Goal: Task Accomplishment & Management: Use online tool/utility

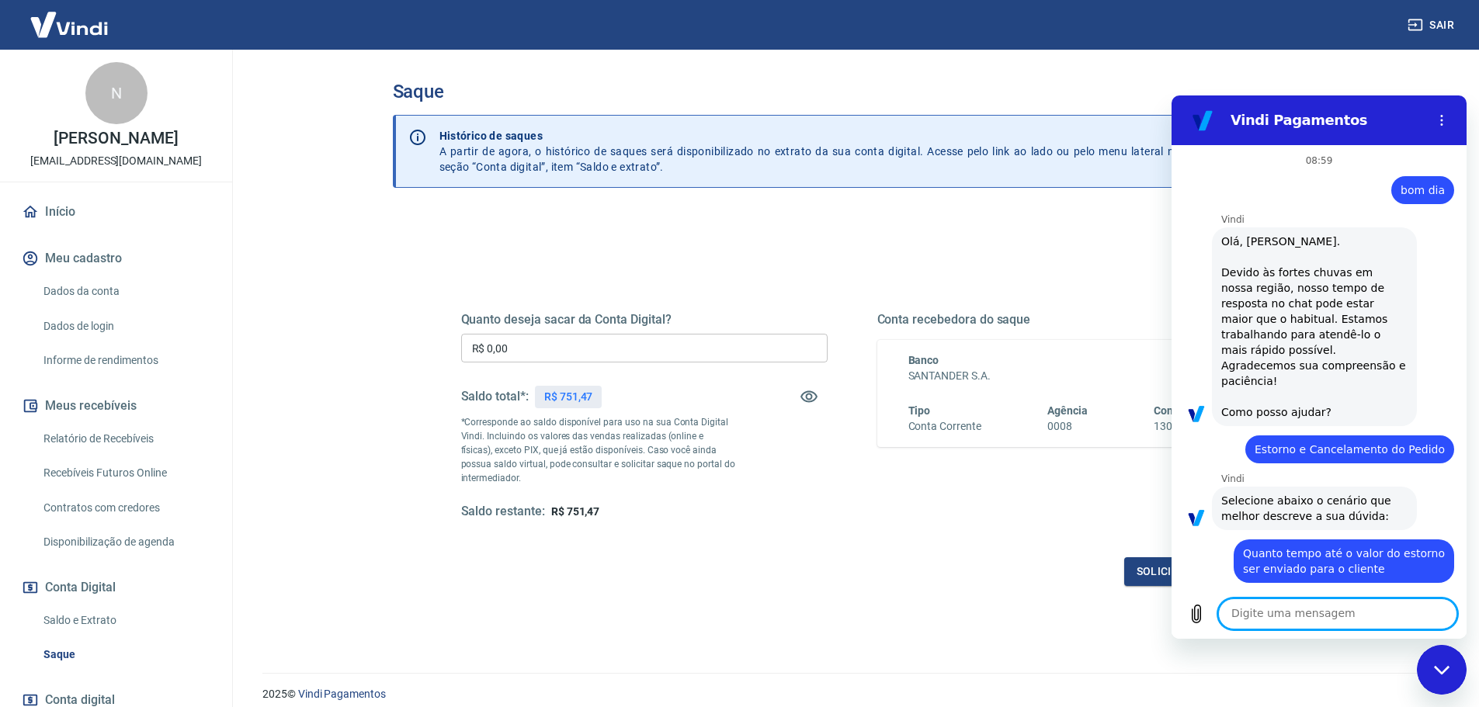
scroll to position [2529, 0]
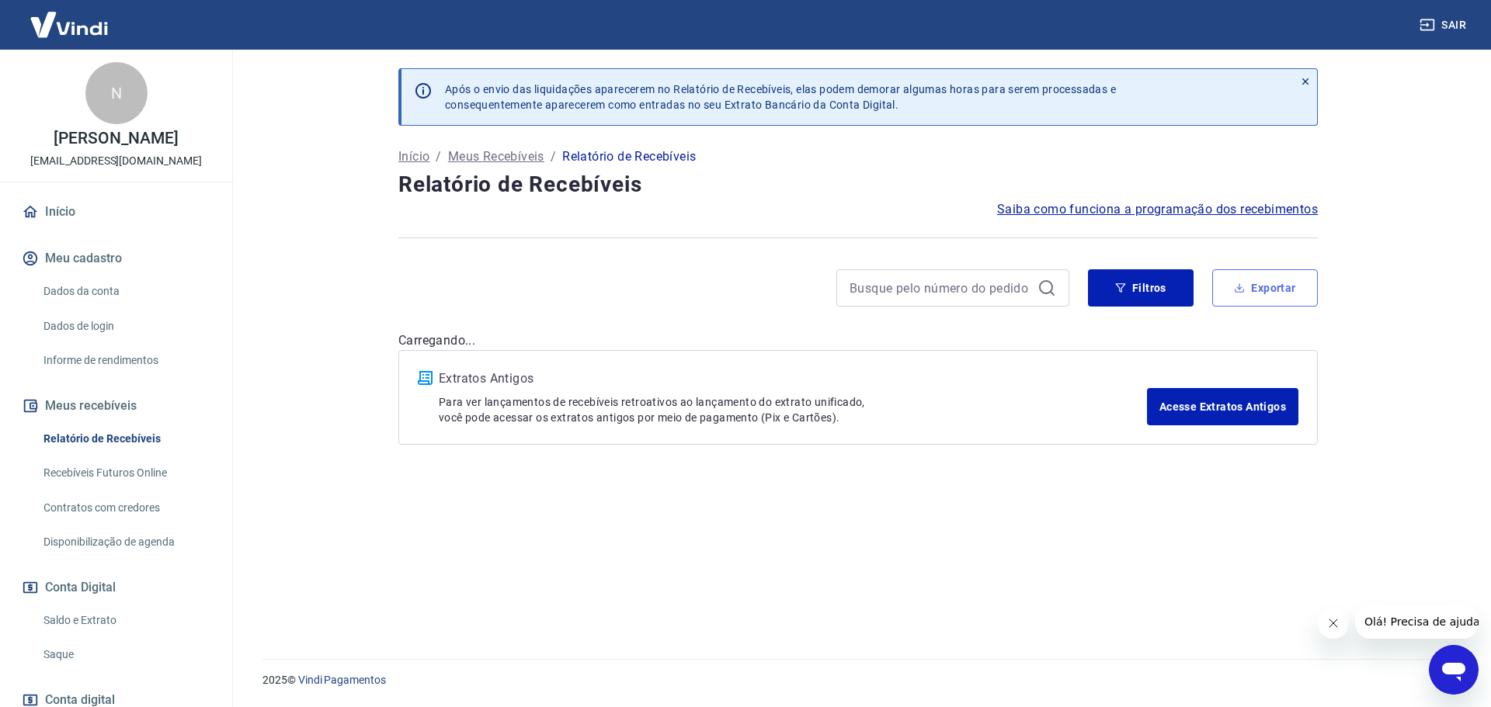
click at [1287, 277] on button "Exportar" at bounding box center [1265, 287] width 106 height 37
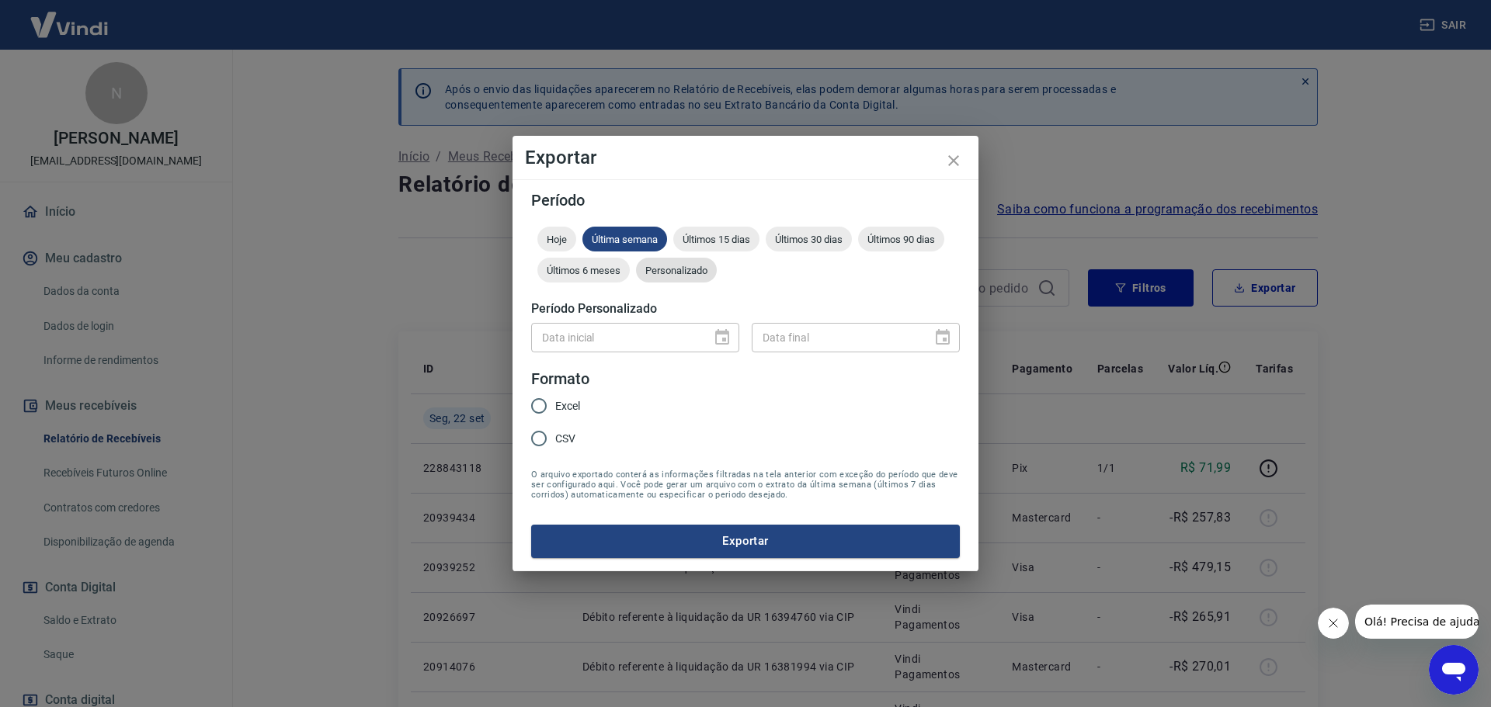
click at [672, 270] on span "Personalizado" at bounding box center [676, 271] width 81 height 12
click at [720, 339] on icon "Choose date" at bounding box center [722, 337] width 19 height 19
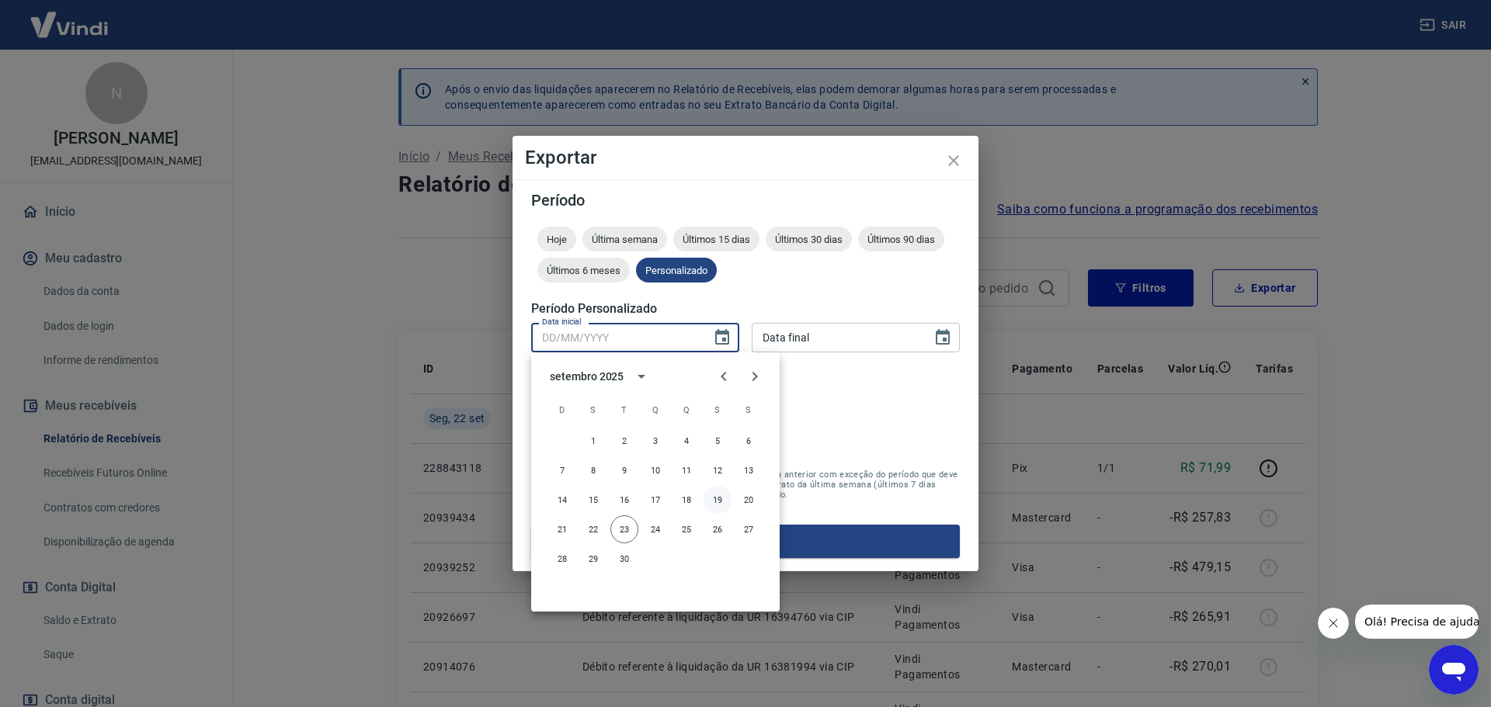
click at [716, 504] on button "19" at bounding box center [717, 500] width 28 height 28
type input "[DATE]"
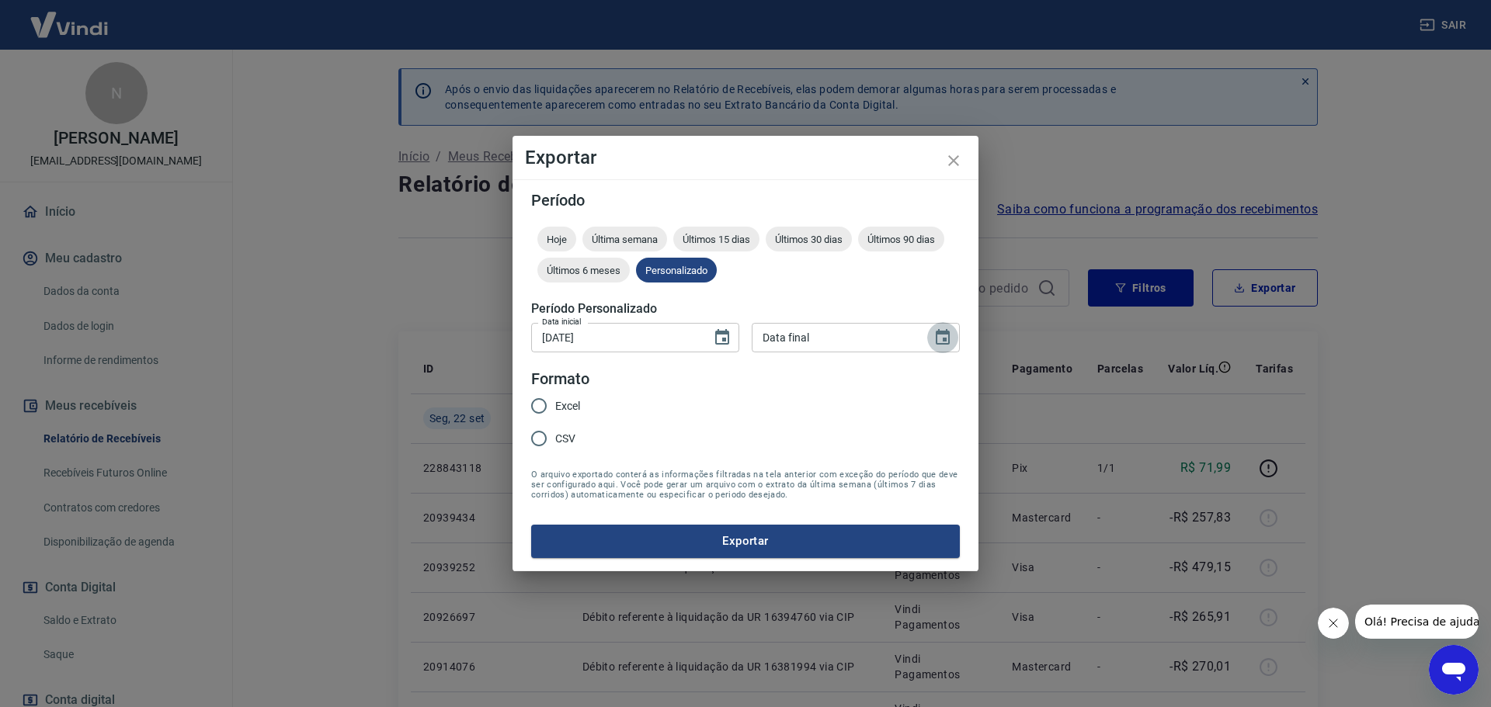
click at [946, 341] on icon "Choose date" at bounding box center [943, 337] width 14 height 16
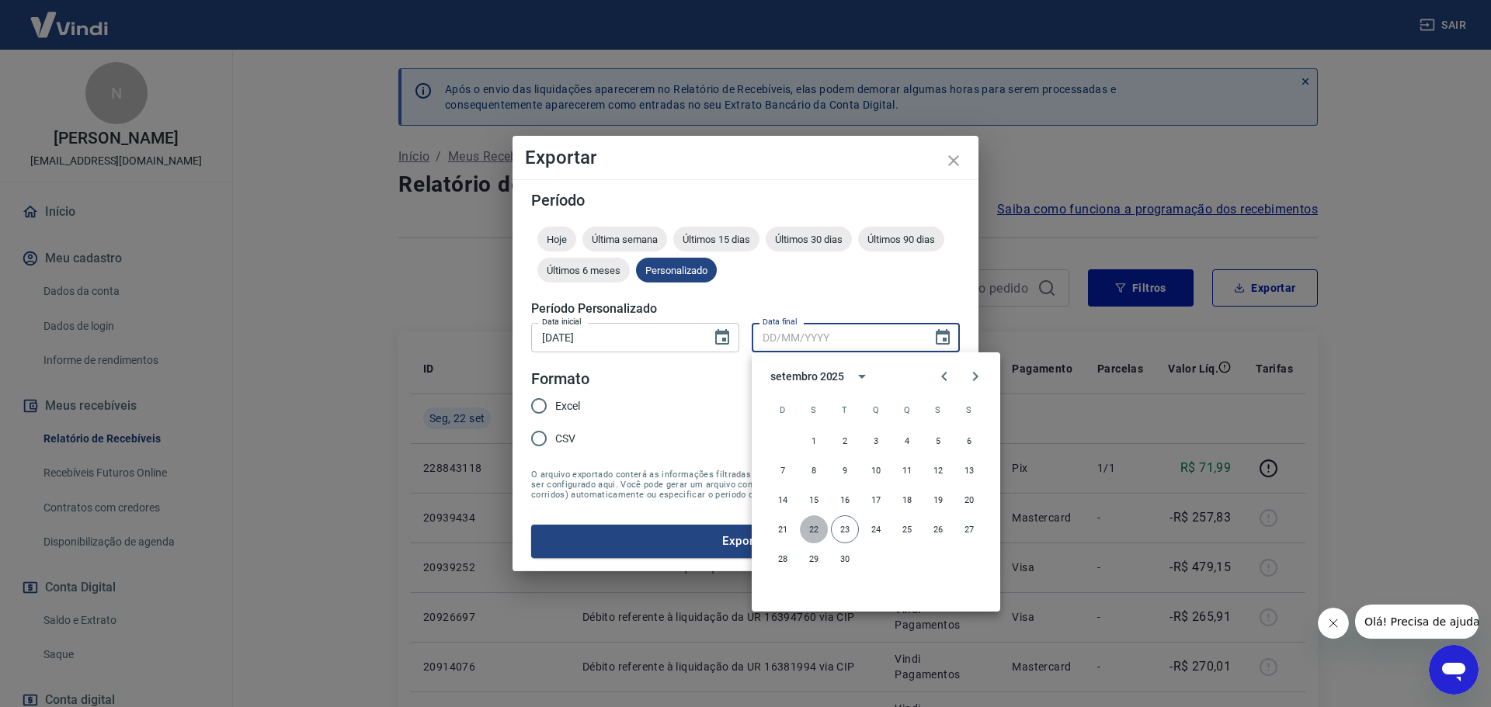
click at [813, 530] on button "22" at bounding box center [814, 530] width 28 height 28
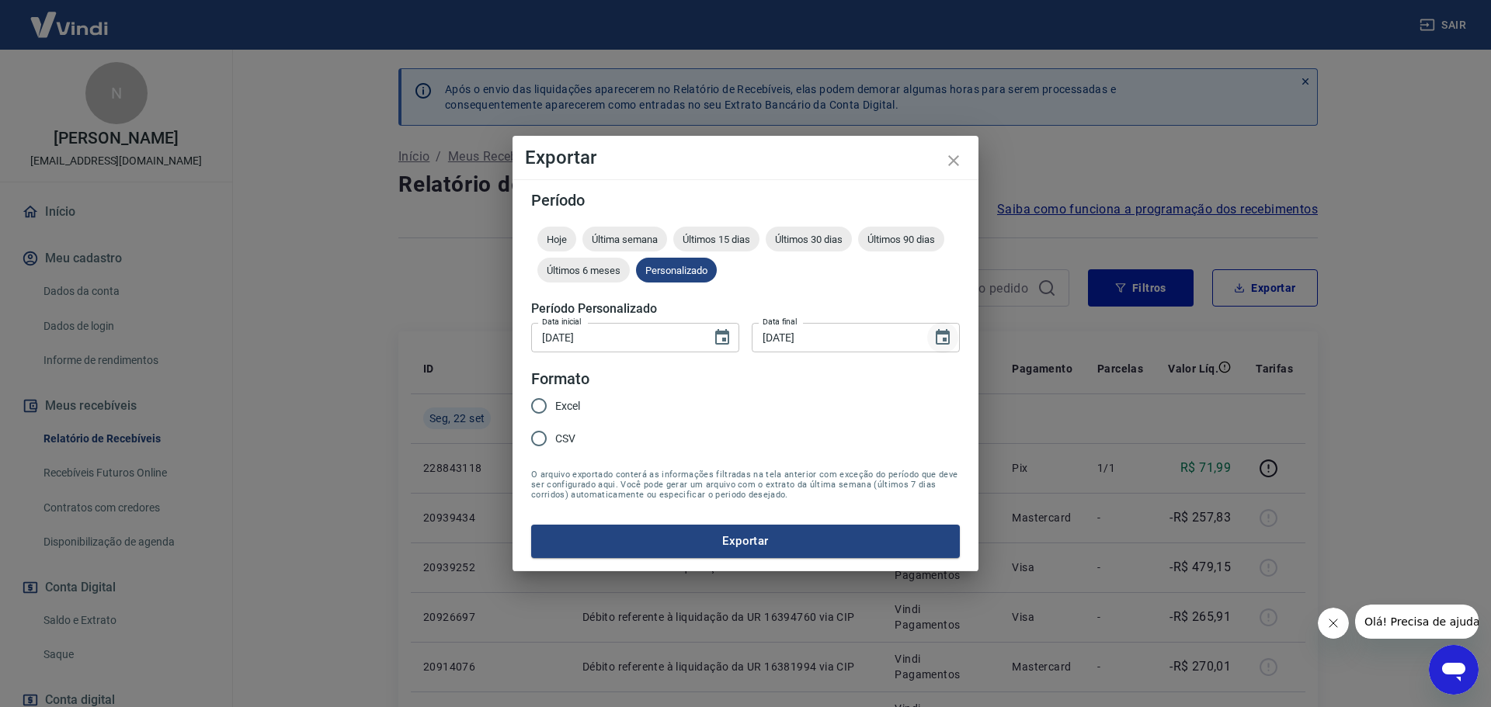
click at [939, 341] on icon "Choose date, selected date is 22 de set de 2025" at bounding box center [942, 337] width 19 height 19
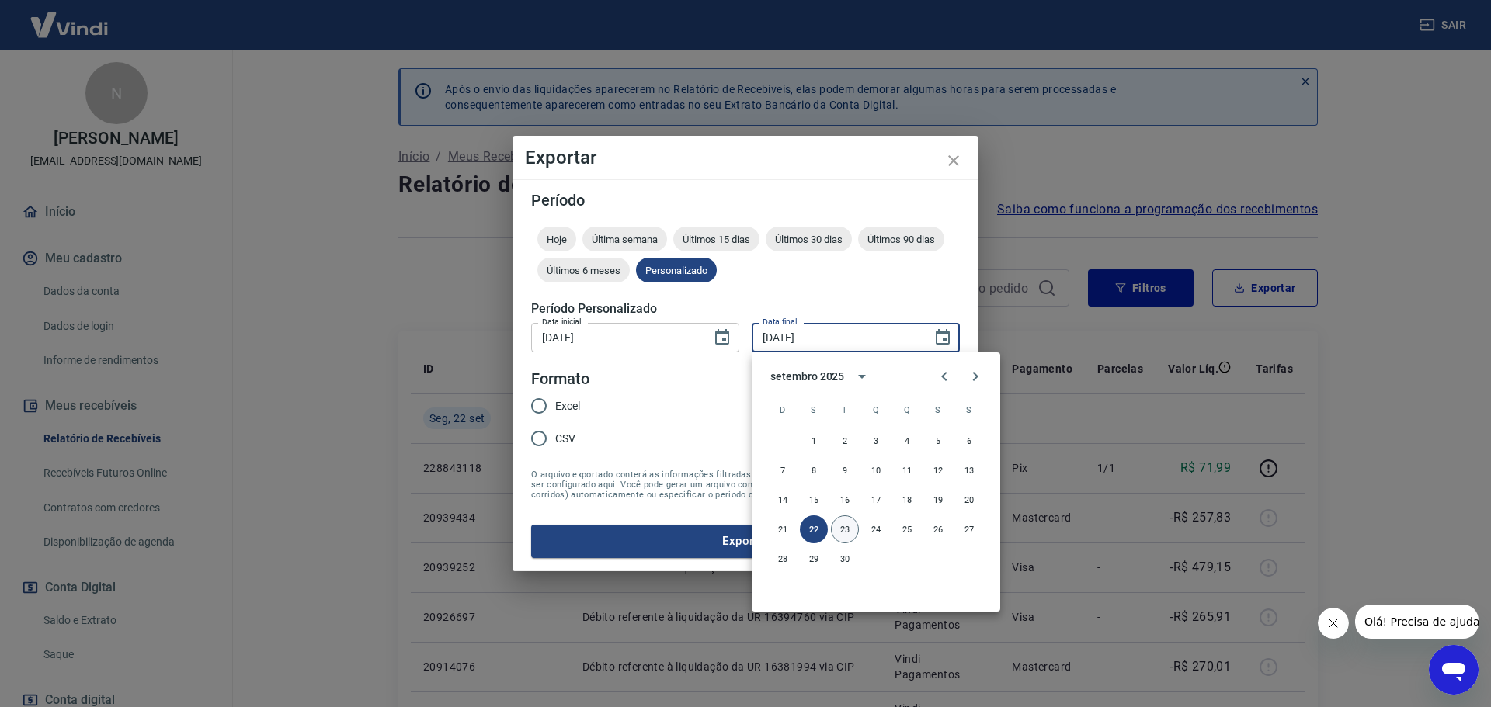
click at [842, 529] on button "23" at bounding box center [845, 530] width 28 height 28
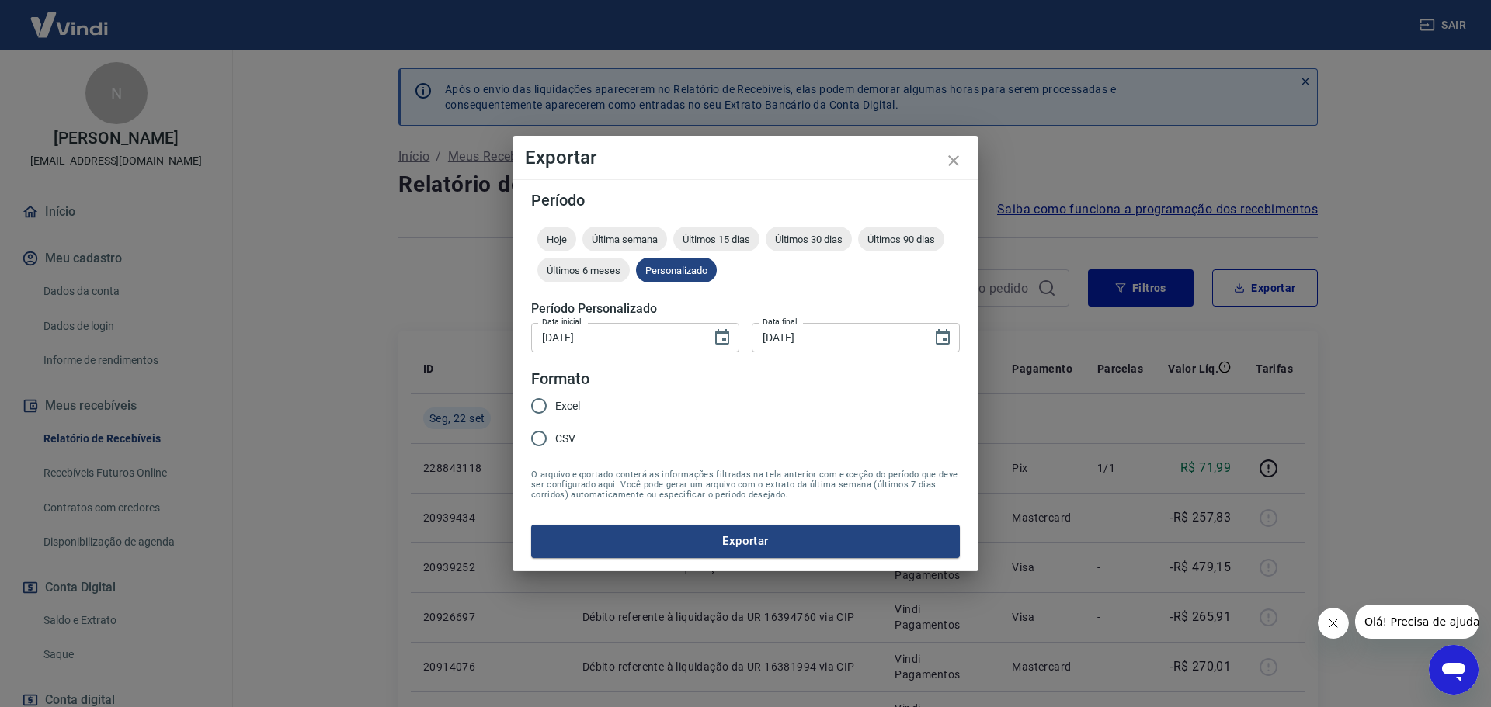
type input "[DATE]"
click at [540, 406] on input "Excel" at bounding box center [539, 406] width 33 height 33
radio input "true"
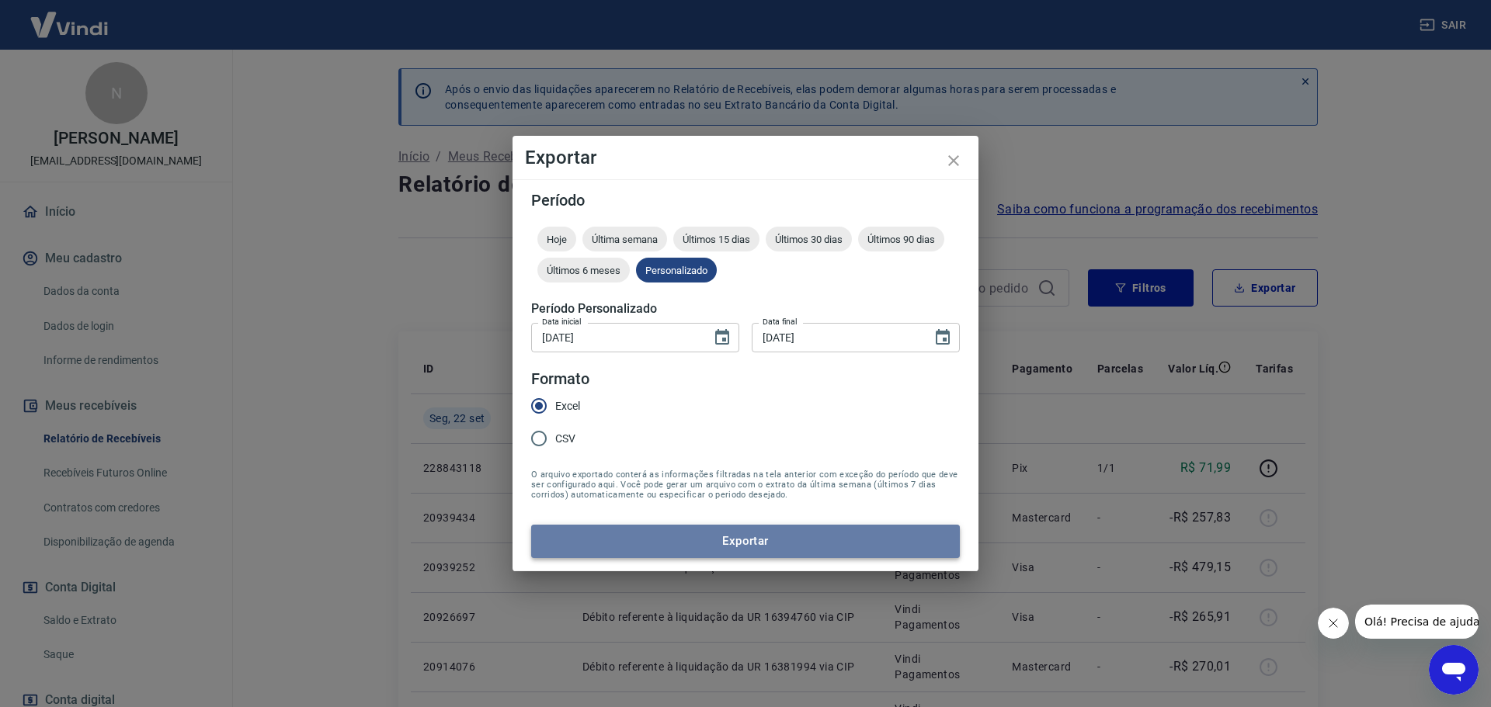
click at [744, 542] on button "Exportar" at bounding box center [745, 541] width 429 height 33
